Goal: Find specific page/section

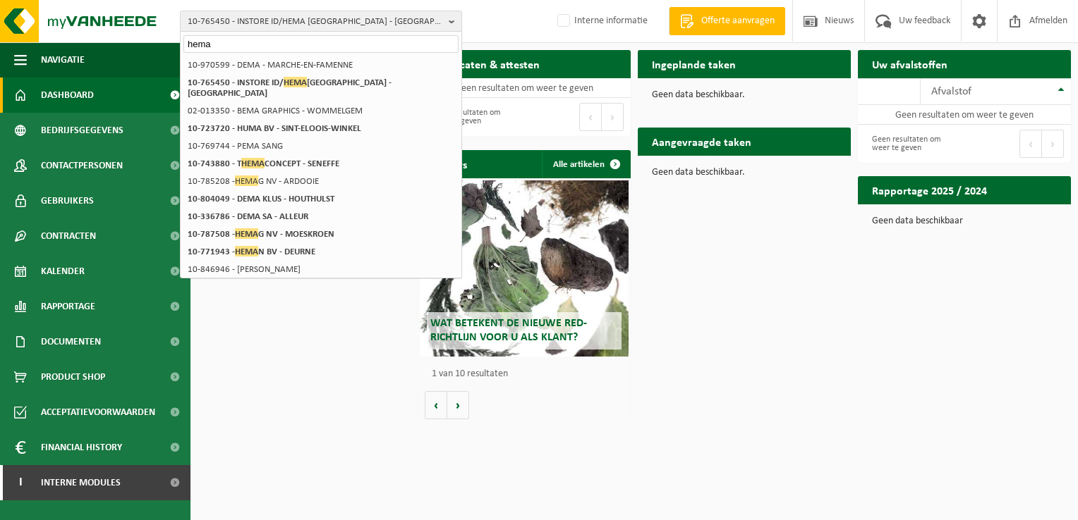
click at [245, 42] on input "hema" at bounding box center [320, 44] width 275 height 18
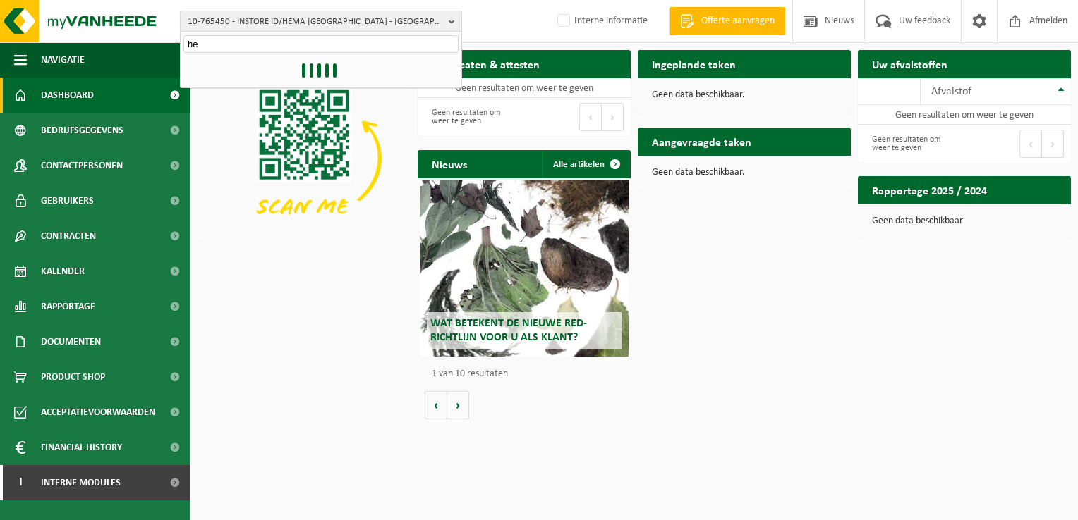
type input "h"
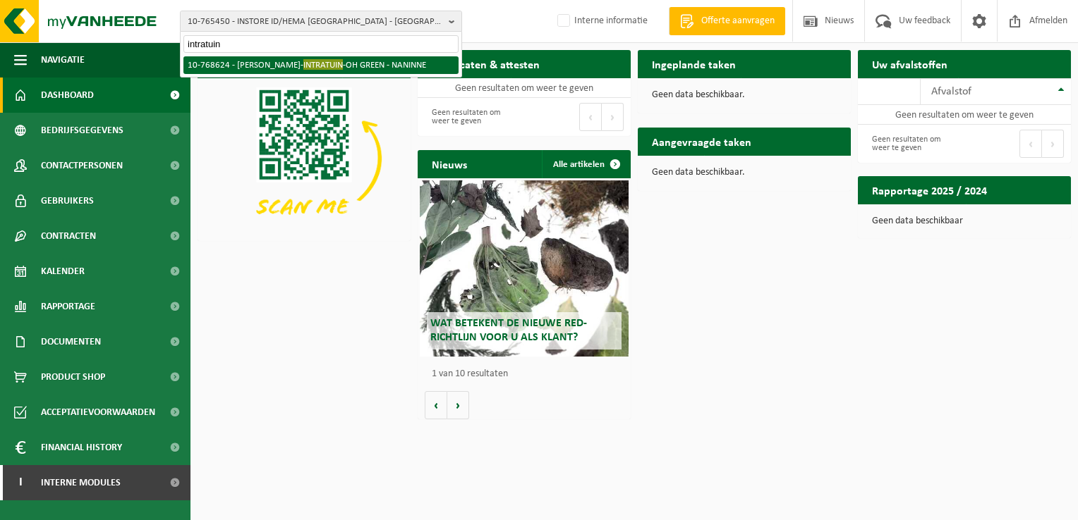
type input "intratuin"
click at [343, 63] on li "10-768624 - [PERSON_NAME]- INTRATUIN -OH GREEN - NANINNE" at bounding box center [320, 65] width 275 height 18
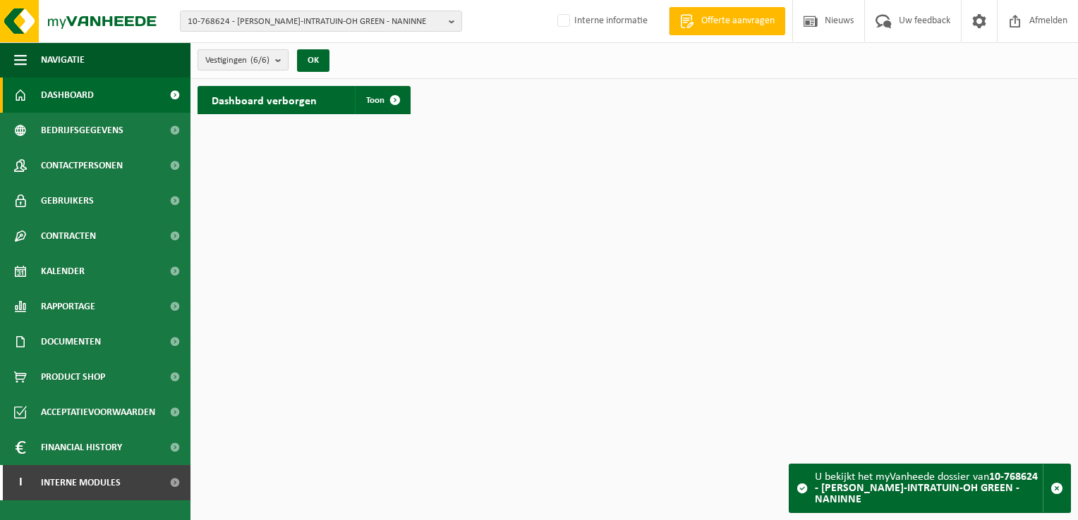
click at [274, 61] on button "Vestigingen (6/6)" at bounding box center [242, 59] width 91 height 21
